Goal: Task Accomplishment & Management: Use online tool/utility

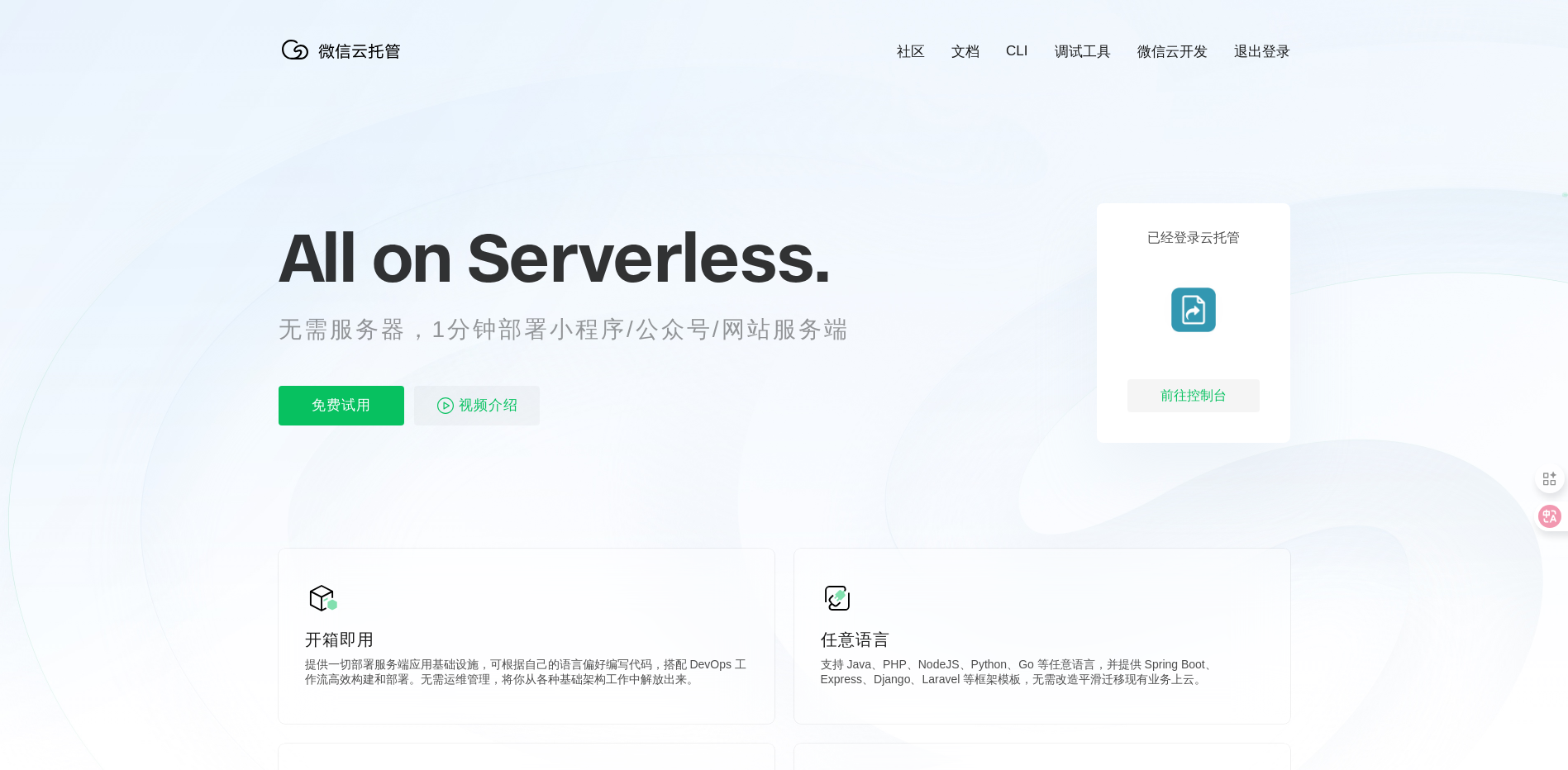
scroll to position [0, 2939]
click at [356, 397] on p "免费试用" at bounding box center [341, 405] width 125 height 40
click at [1208, 399] on div "前往控制台" at bounding box center [1193, 395] width 132 height 33
click at [84, 168] on icon at bounding box center [784, 446] width 1587 height 893
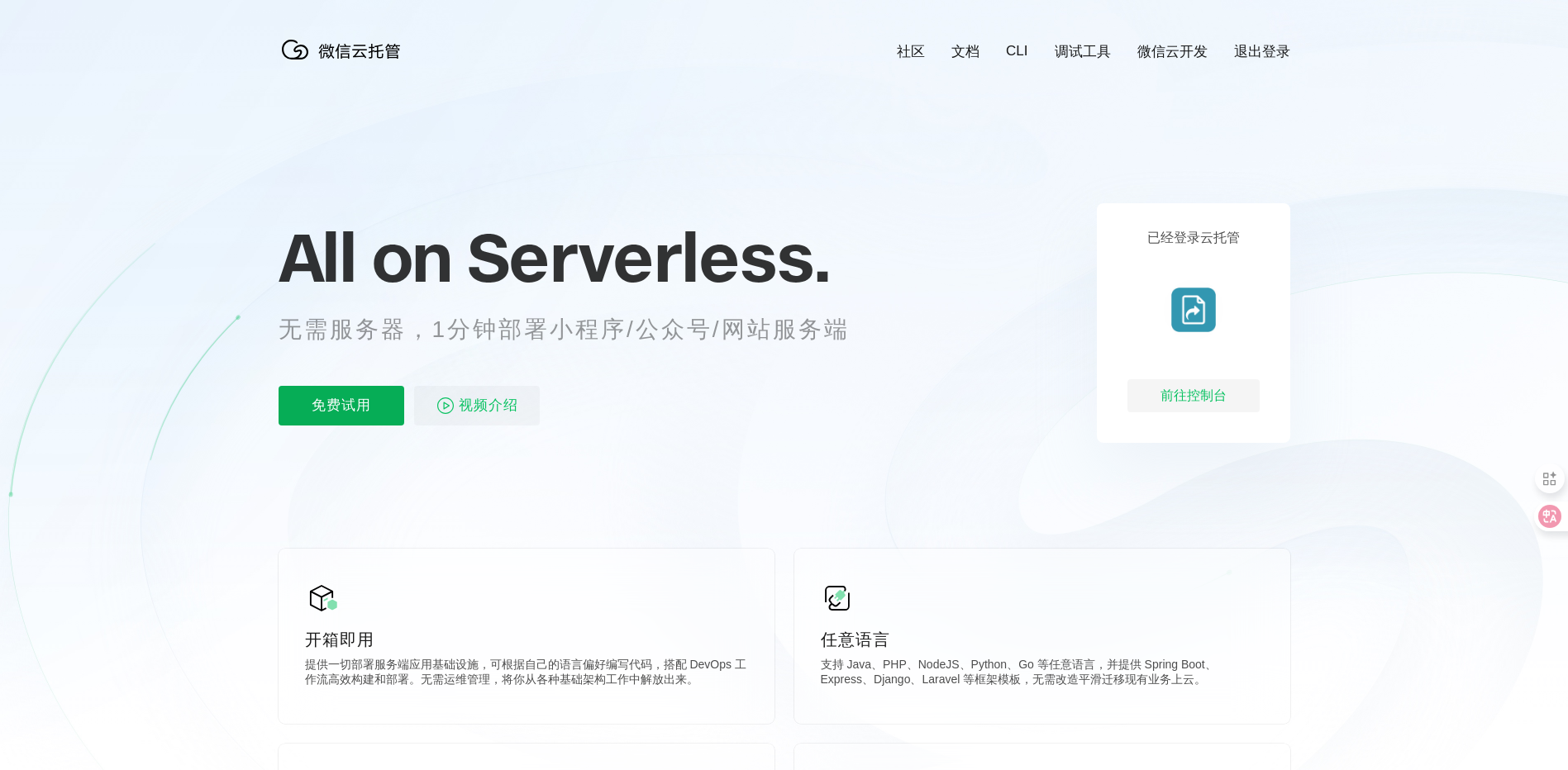
click at [331, 397] on p "免费试用" at bounding box center [341, 405] width 125 height 40
